Goal: Task Accomplishment & Management: Complete application form

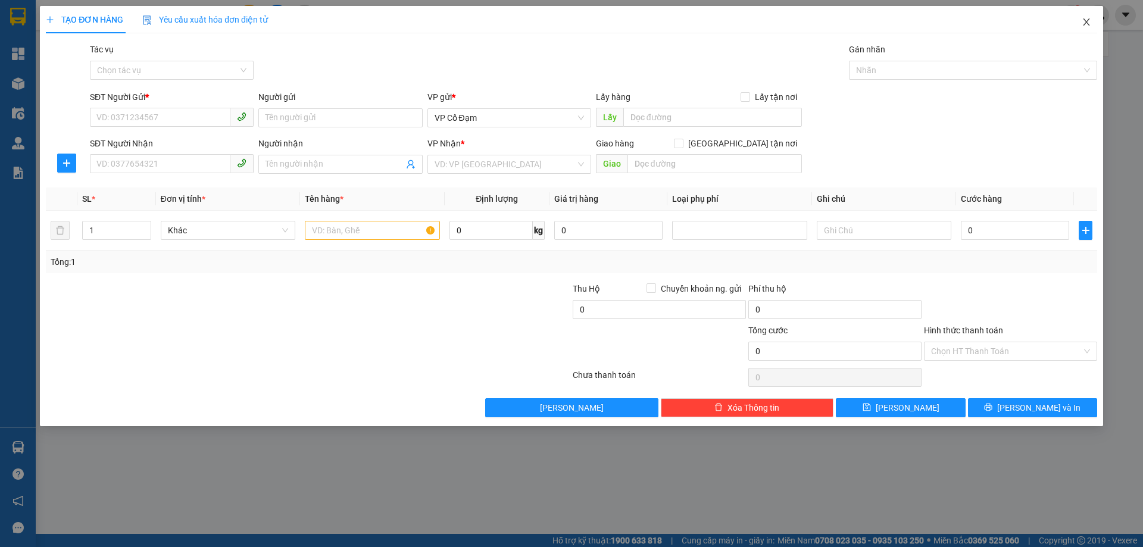
click at [1082, 23] on icon "close" at bounding box center [1087, 22] width 10 height 10
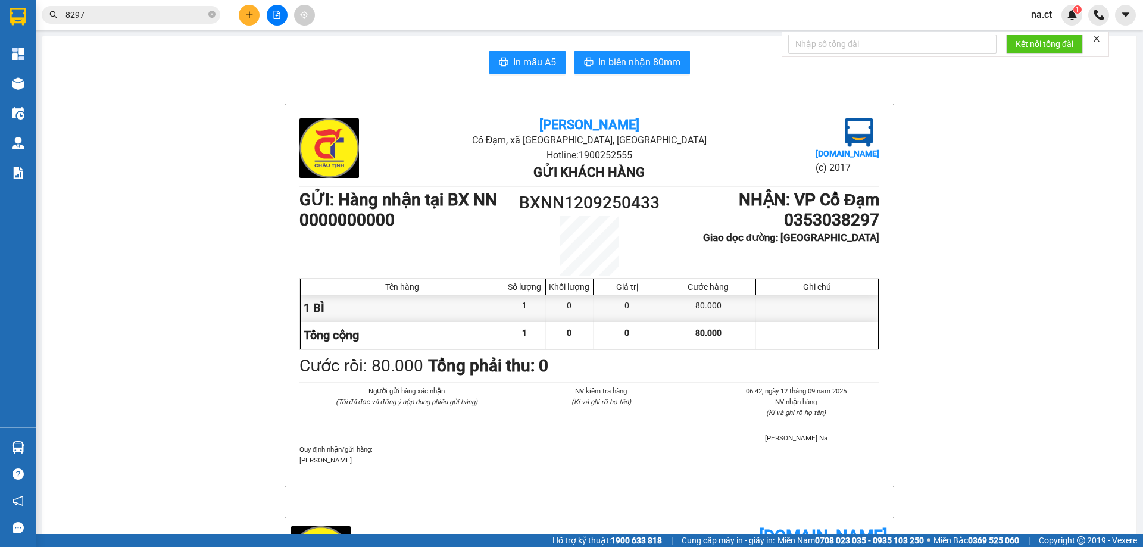
click at [1028, 20] on span "na.ct" at bounding box center [1042, 14] width 40 height 15
click at [1042, 35] on span "Đăng xuất" at bounding box center [1066, 36] width 50 height 13
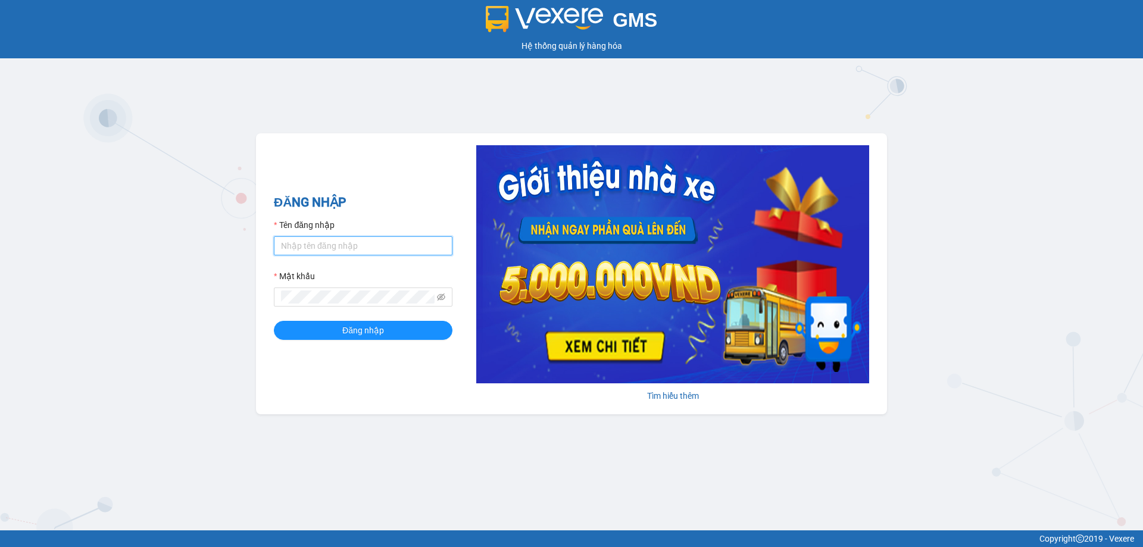
click at [367, 246] on input "Tên đăng nhập" at bounding box center [363, 245] width 179 height 19
type input "ngacd.ct"
click at [370, 289] on span at bounding box center [363, 297] width 179 height 19
click at [330, 326] on button "Đăng nhập" at bounding box center [363, 330] width 179 height 19
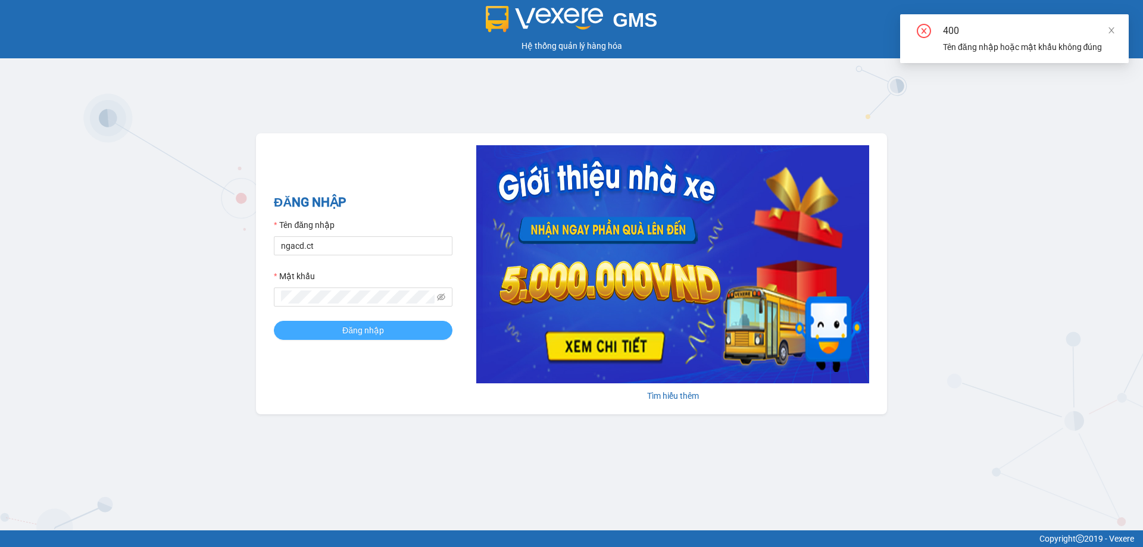
click at [330, 326] on button "Đăng nhập" at bounding box center [363, 330] width 179 height 19
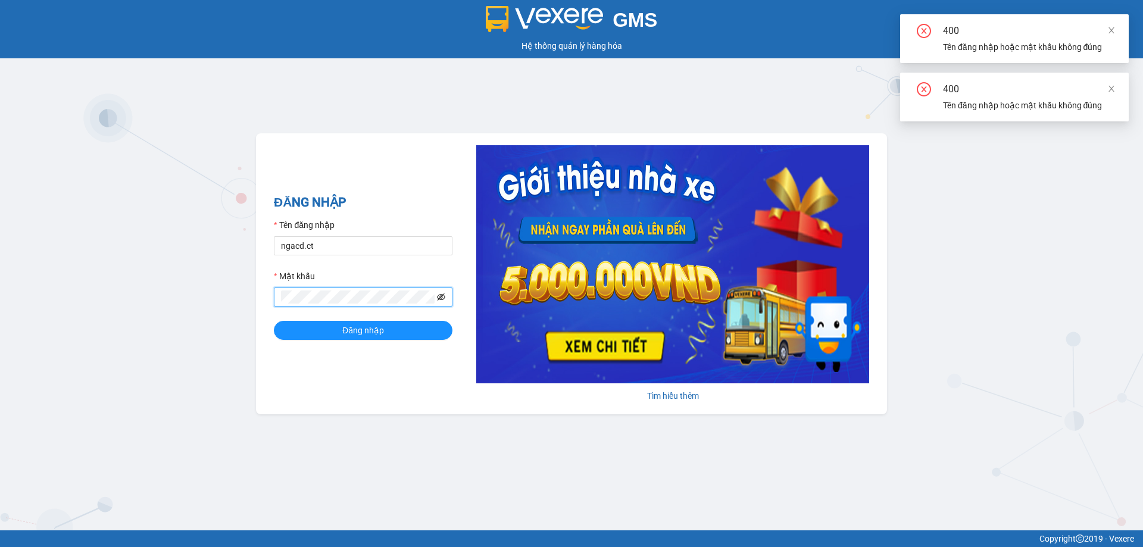
click at [443, 299] on icon "eye-invisible" at bounding box center [441, 297] width 8 height 8
click at [263, 301] on div "ĐĂNG NHẬP Tên đăng nhập ngacd.ct Mật khẩu Đăng nhập Tìm hiểu thêm" at bounding box center [571, 273] width 631 height 281
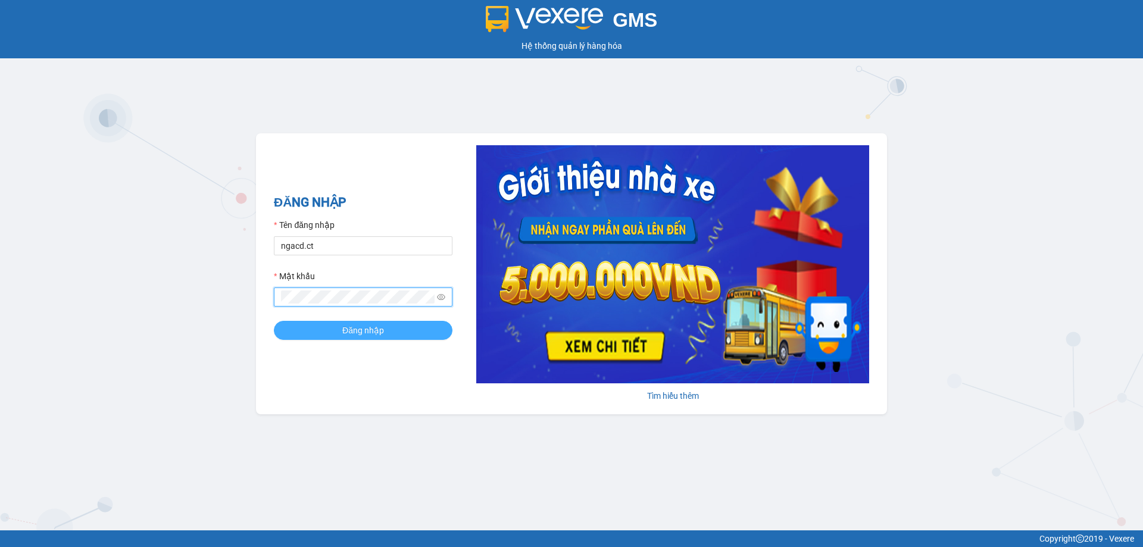
click at [380, 331] on span "Đăng nhập" at bounding box center [363, 330] width 42 height 13
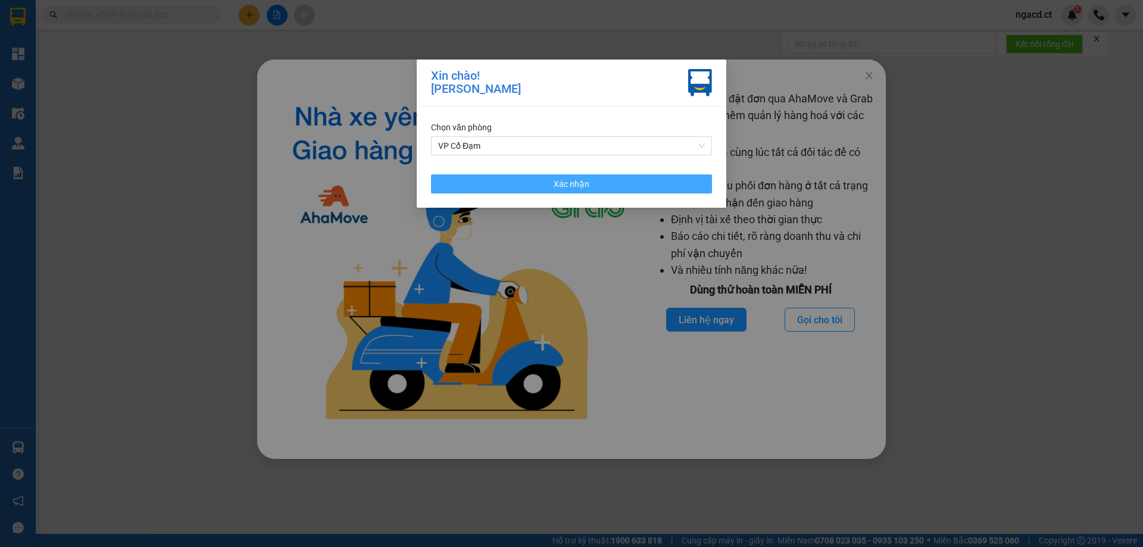
click at [644, 177] on button "Xác nhận" at bounding box center [571, 183] width 281 height 19
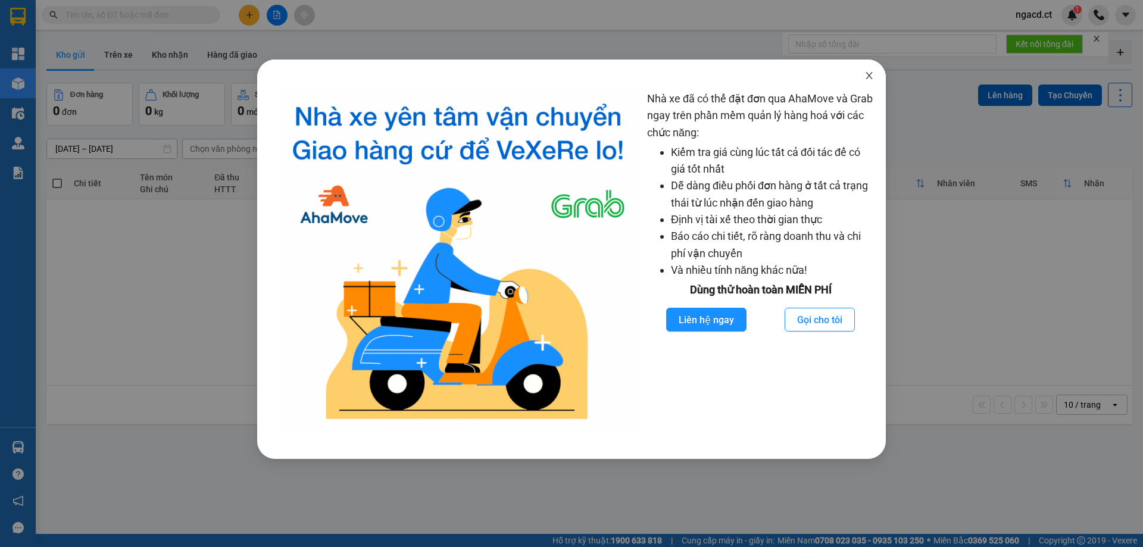
click at [870, 77] on icon "close" at bounding box center [869, 75] width 7 height 7
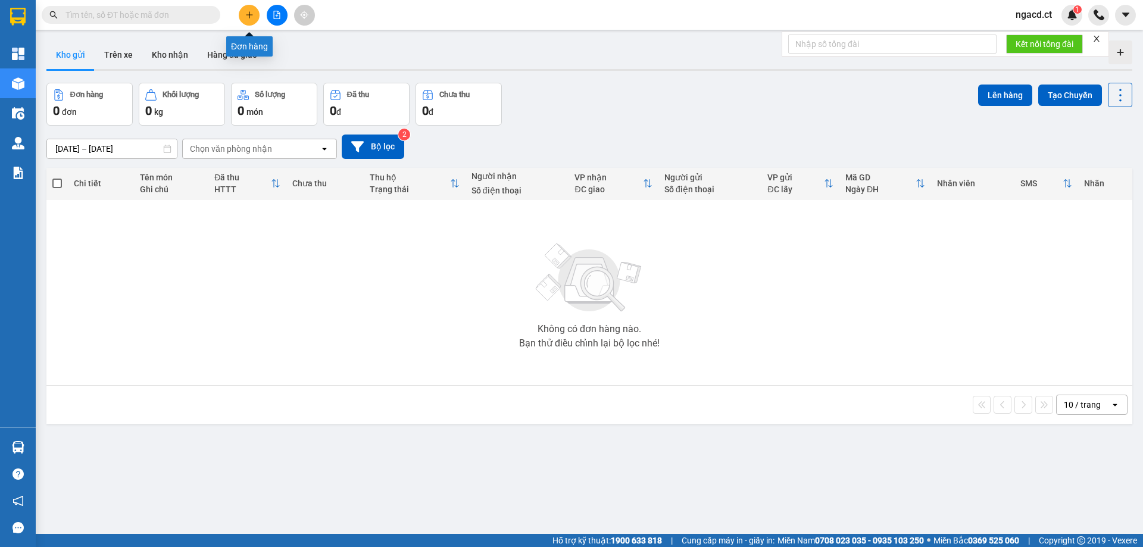
click at [248, 18] on icon "plus" at bounding box center [249, 15] width 8 height 8
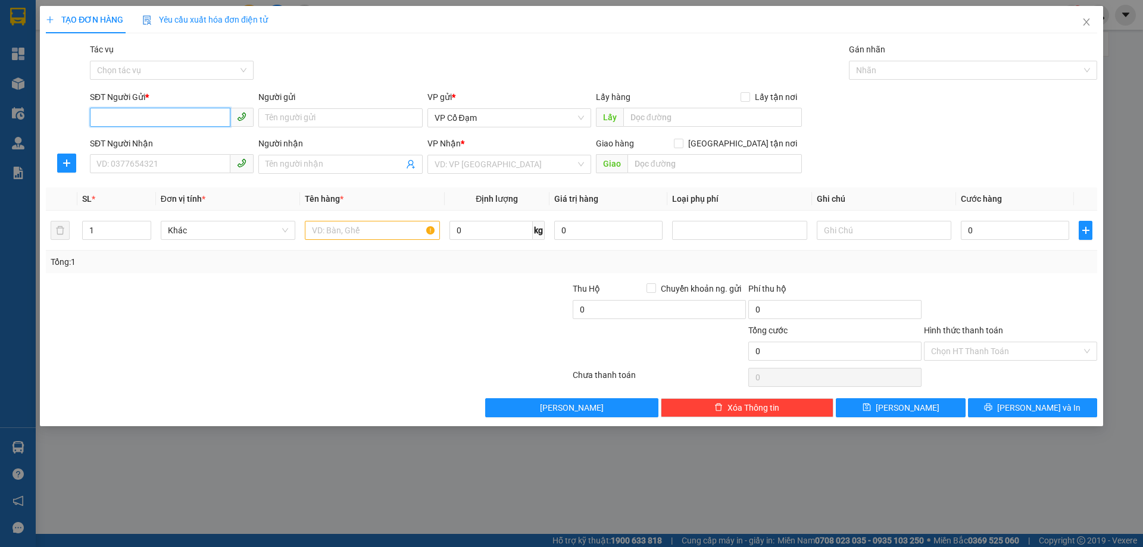
click at [202, 110] on input "SĐT Người Gửi *" at bounding box center [160, 117] width 141 height 19
click at [186, 148] on div "0989045292 - A Đức" at bounding box center [171, 141] width 149 height 13
type input "0989045292"
type input "A Đức"
type input "0931304111"
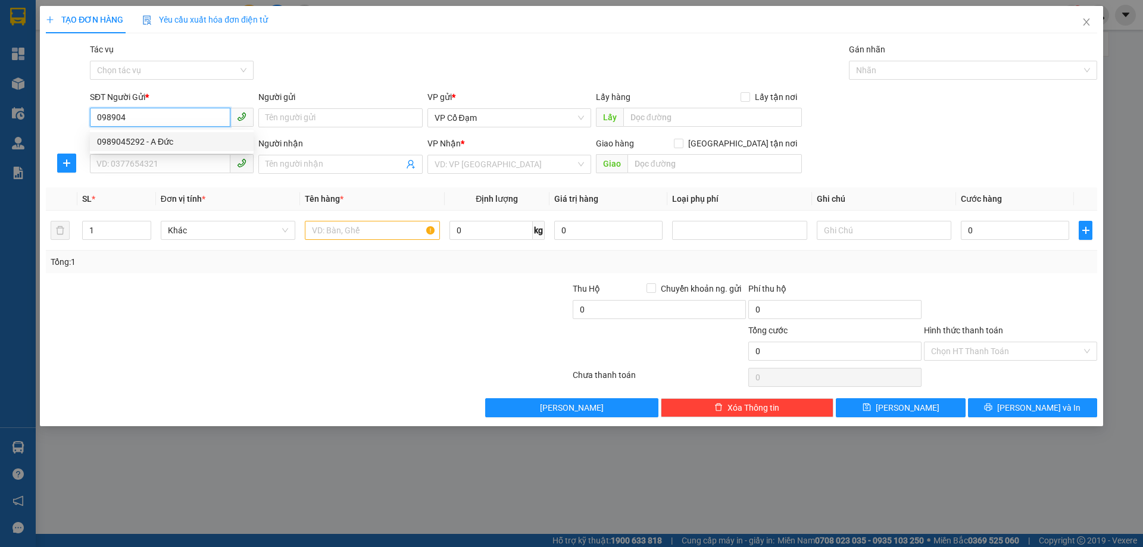
type input "ĐÃ THU PHÍ SHIP 50K"
type input "Nhờ Ship Tầng 4 Tòa [GEOGRAPHIC_DATA] [GEOGRAPHIC_DATA]"
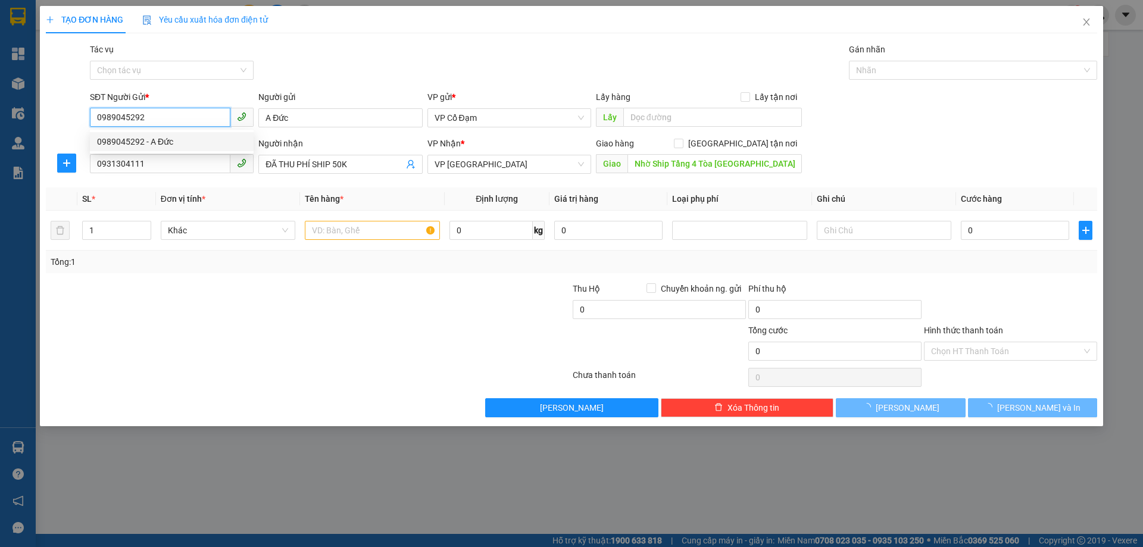
type input "250.000"
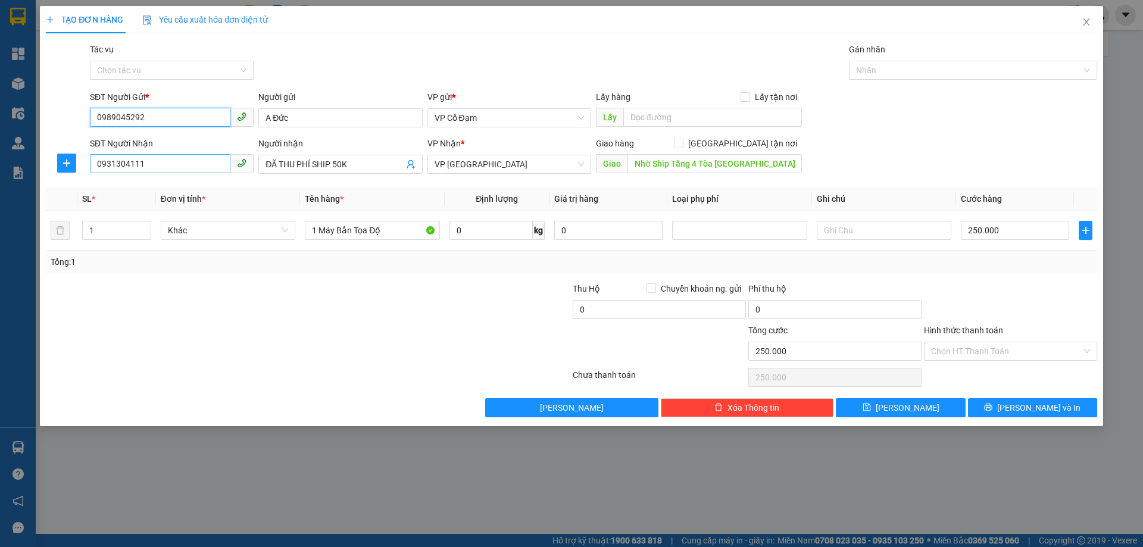
type input "0989045292"
drag, startPoint x: 171, startPoint y: 166, endPoint x: 104, endPoint y: 176, distance: 68.6
click at [104, 176] on div "SĐT Người Nhận 0931304111" at bounding box center [172, 158] width 164 height 42
type input "0988619863"
drag, startPoint x: 345, startPoint y: 170, endPoint x: 263, endPoint y: 180, distance: 83.4
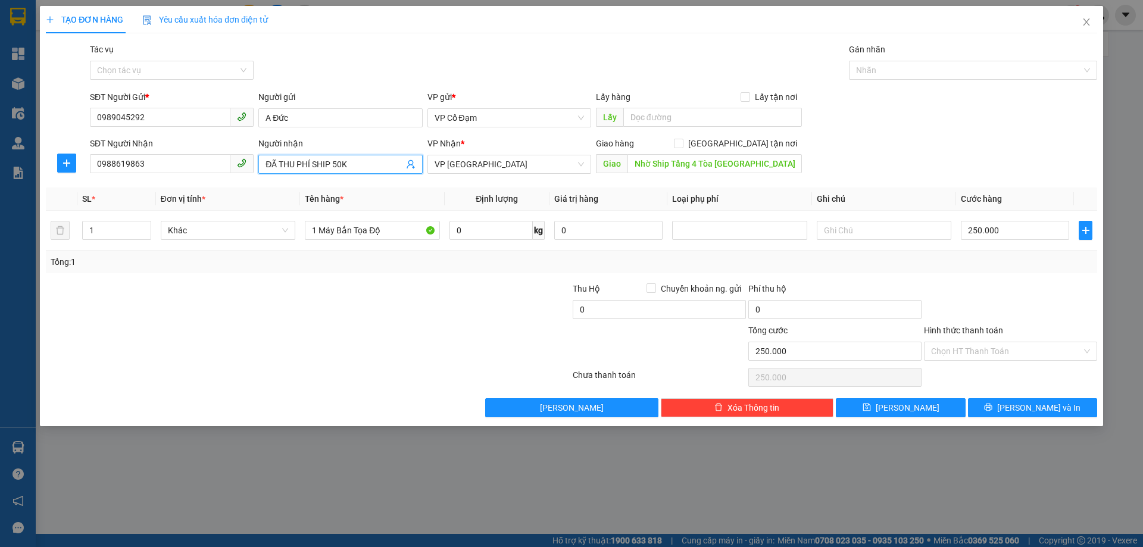
click at [263, 180] on div "Transit Pickup Surcharge Ids Transit Deliver Surcharge Ids Transit Deliver Surc…" at bounding box center [571, 230] width 1051 height 374
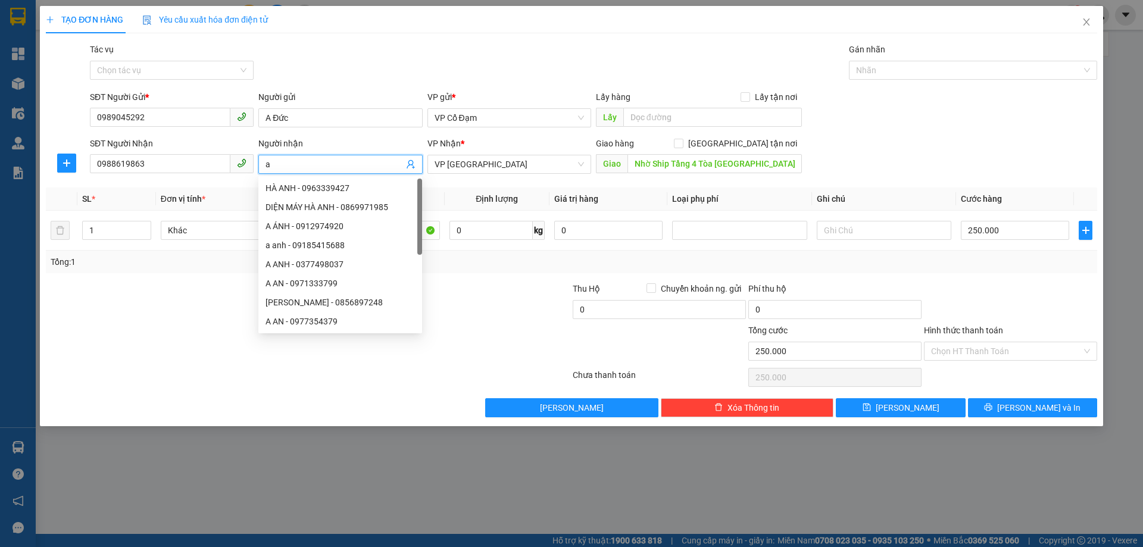
type input "a"
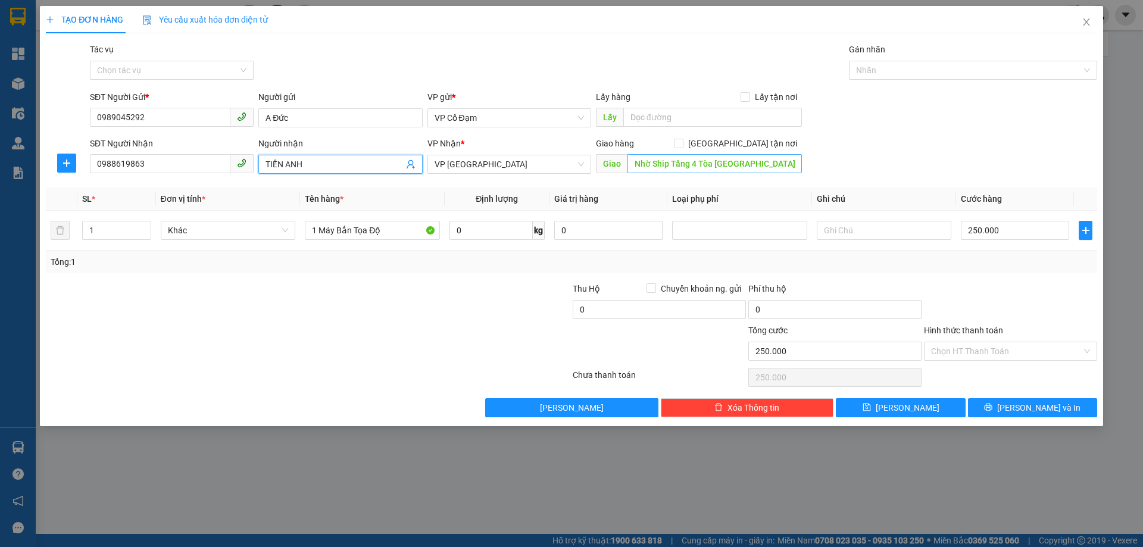
type input "TIẾN ANH"
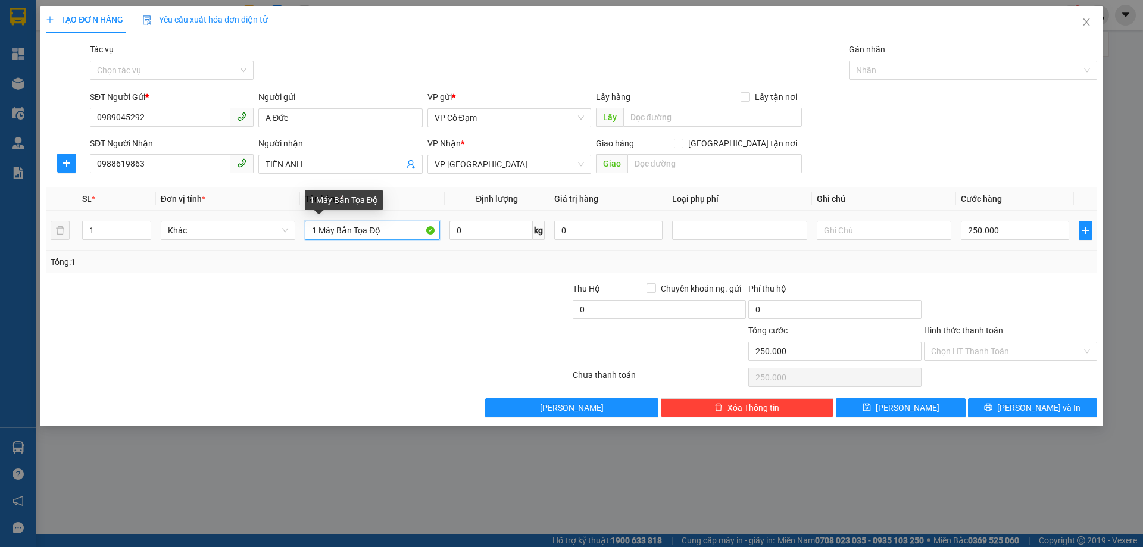
drag, startPoint x: 394, startPoint y: 231, endPoint x: 301, endPoint y: 230, distance: 93.5
click at [301, 230] on td "1 Máy Bắn Tọa Độ" at bounding box center [372, 231] width 144 height 40
type input "1 GIẤY"
type input "0"
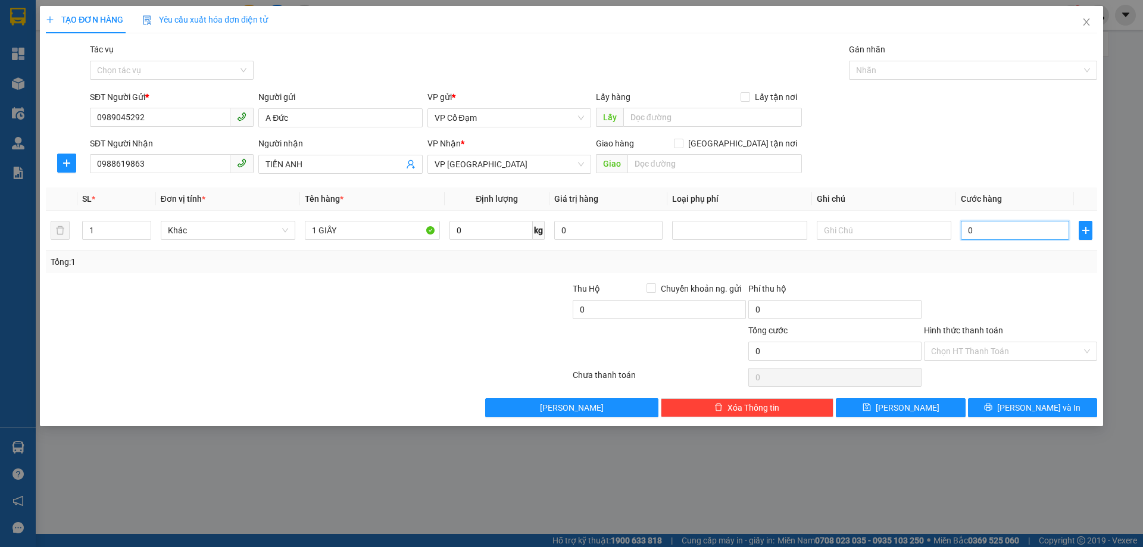
type input "0"
click at [507, 358] on div at bounding box center [484, 345] width 176 height 42
click at [870, 405] on icon "save" at bounding box center [867, 408] width 8 height 8
